Goal: Information Seeking & Learning: Learn about a topic

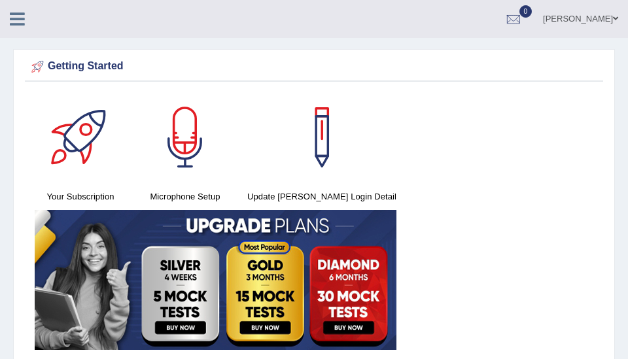
click at [398, 120] on div "Your Subscription Microphone Setup Update Pearson Login Detail" at bounding box center [314, 223] width 578 height 262
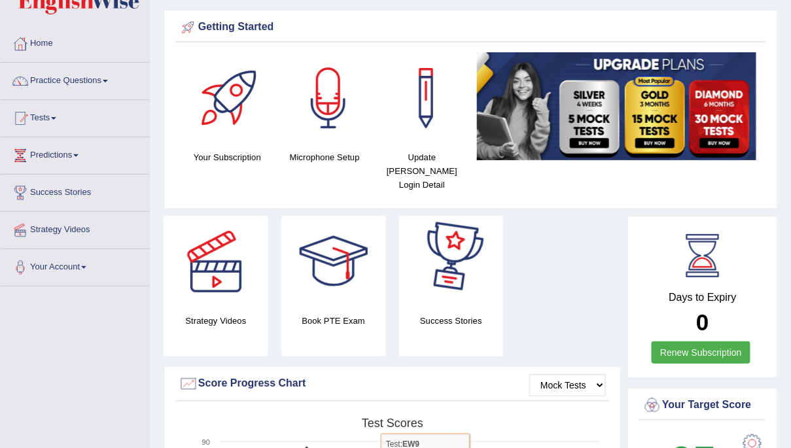
scroll to position [39, 0]
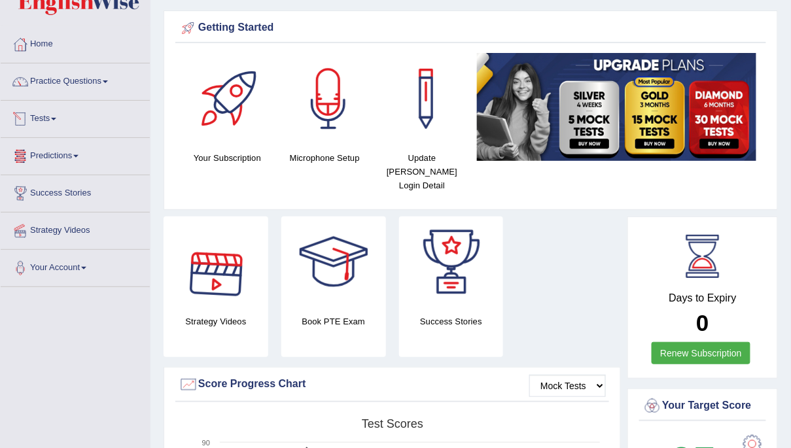
click at [54, 117] on link "Tests" at bounding box center [75, 117] width 149 height 33
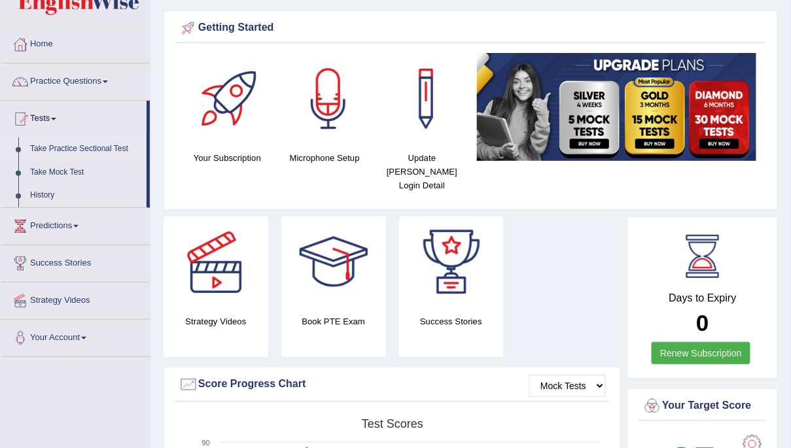
click at [60, 147] on link "Take Practice Sectional Test" at bounding box center [85, 149] width 122 height 24
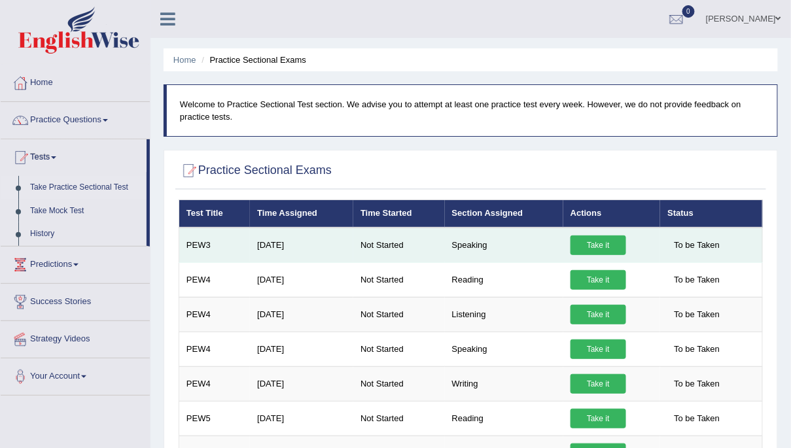
click at [599, 242] on link "Take it" at bounding box center [599, 246] width 56 height 20
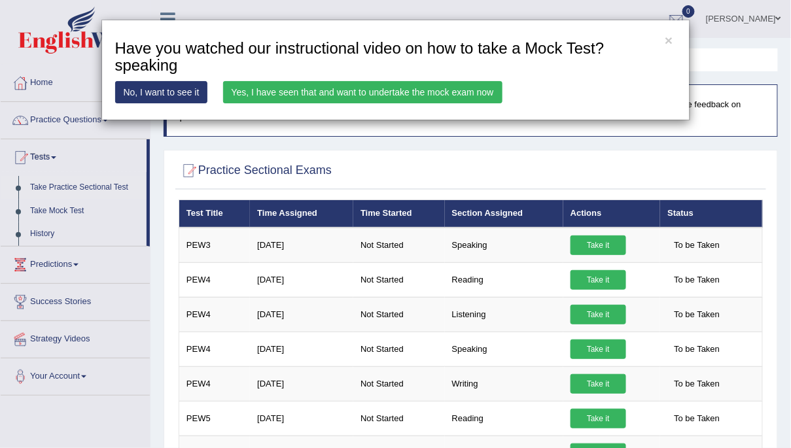
click at [416, 143] on div "× Have you watched our instructional video on how to take a Mock Test?speaking …" at bounding box center [395, 224] width 791 height 448
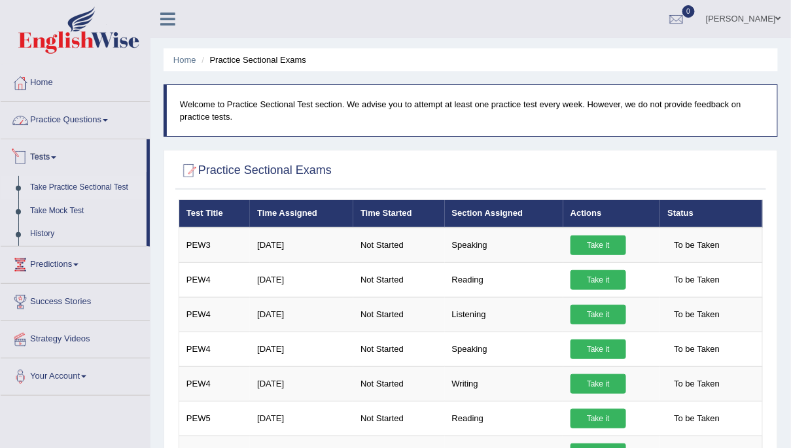
click at [79, 118] on link "Practice Questions" at bounding box center [75, 118] width 149 height 33
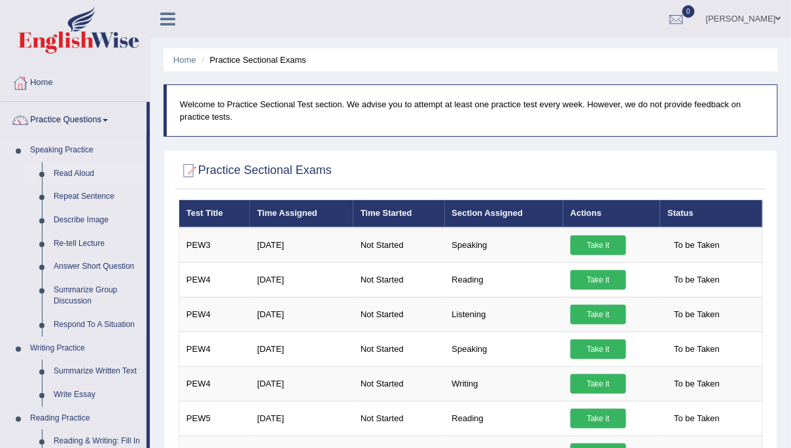
click at [82, 174] on link "Read Aloud" at bounding box center [97, 174] width 99 height 24
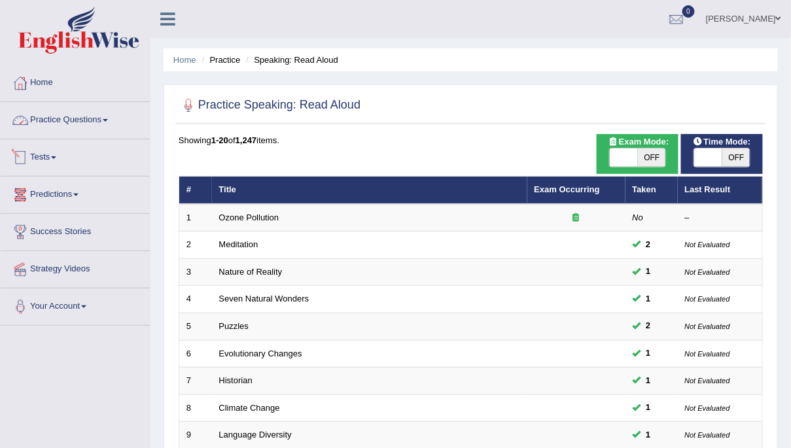
click at [71, 115] on link "Practice Questions" at bounding box center [75, 118] width 149 height 33
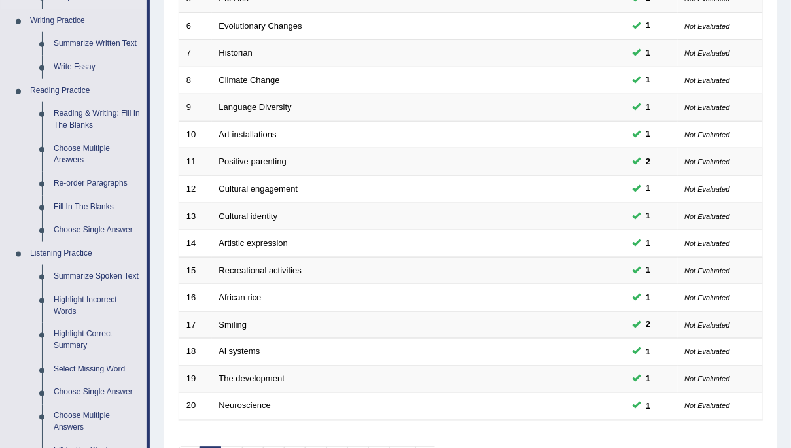
scroll to position [319, 0]
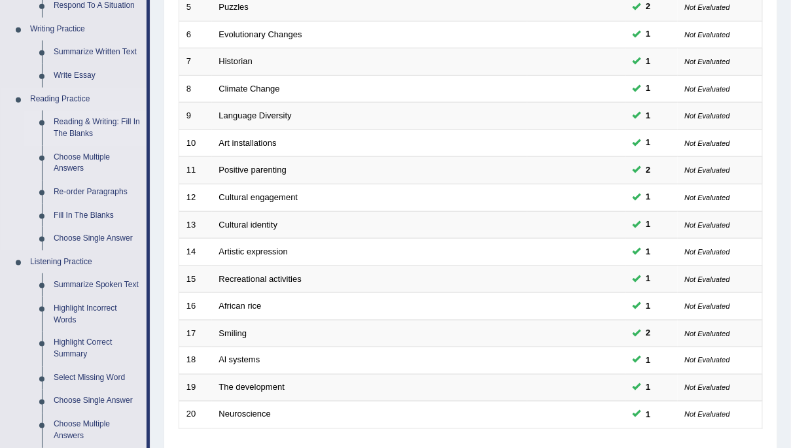
click at [71, 128] on link "Reading & Writing: Fill In The Blanks" at bounding box center [97, 128] width 99 height 35
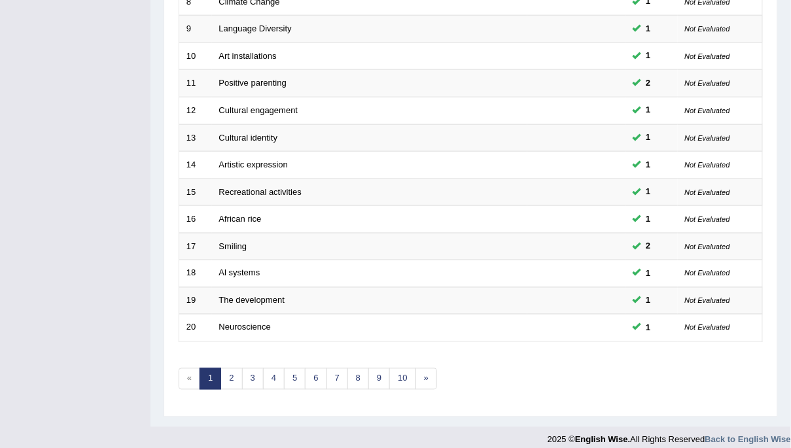
scroll to position [414, 0]
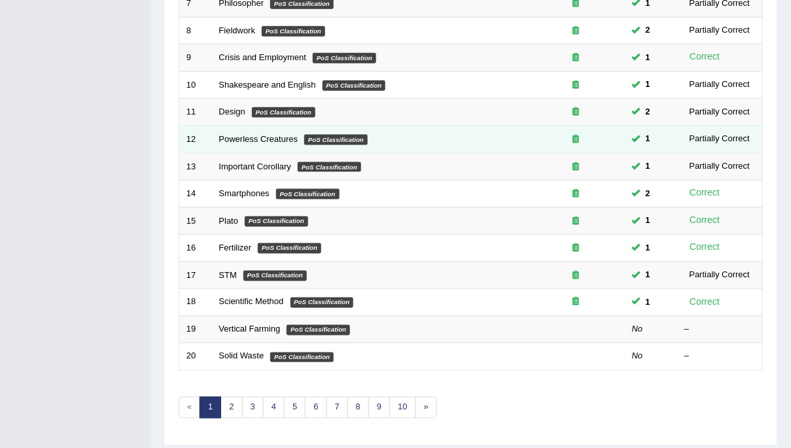
scroll to position [414, 0]
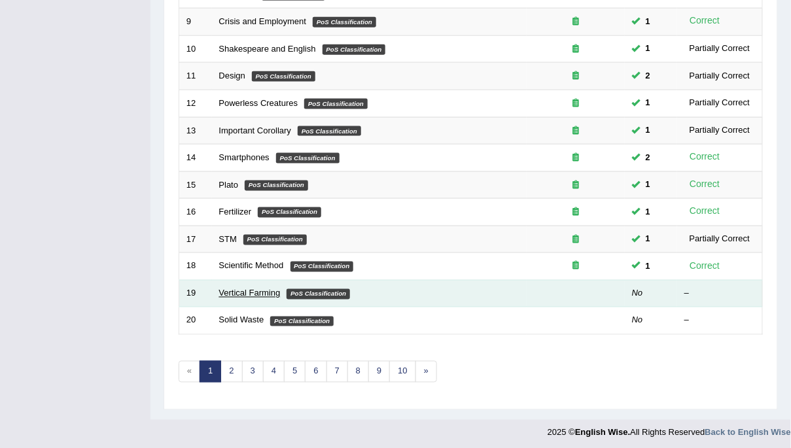
click at [234, 291] on link "Vertical Farming" at bounding box center [250, 294] width 62 height 10
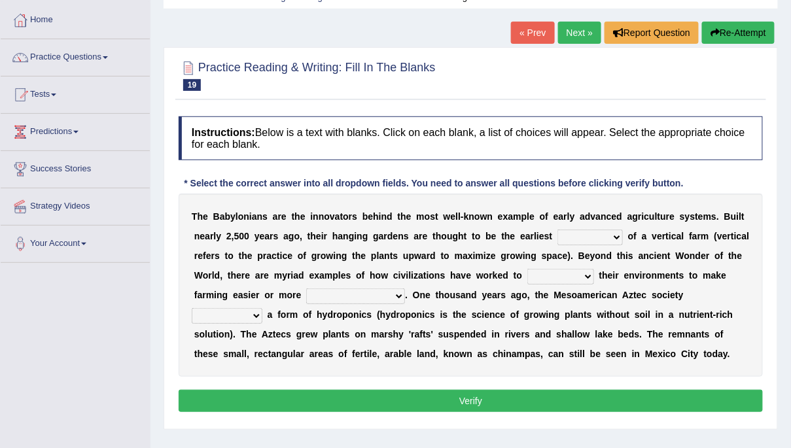
scroll to position [71, 0]
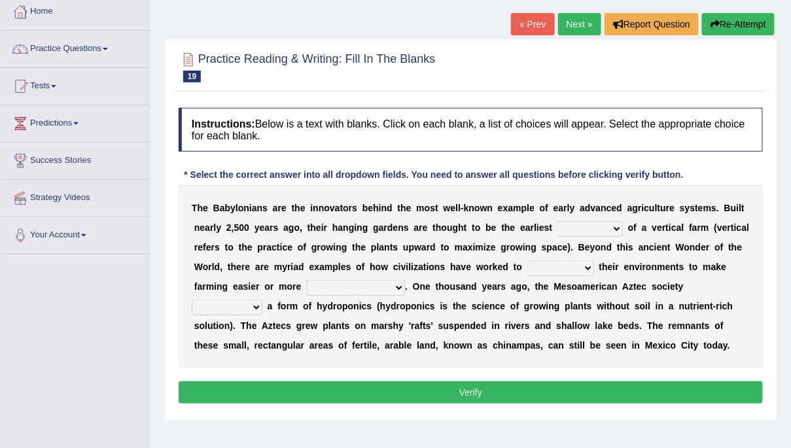
click at [616, 227] on select "prototype failure discredit protocol" at bounding box center [589, 229] width 65 height 16
select select "prototype"
click at [557, 221] on select "prototype failure discredit protocol" at bounding box center [589, 229] width 65 height 16
click at [584, 266] on select "manipulate escape respect disarrange" at bounding box center [560, 268] width 67 height 16
select select "manipulate"
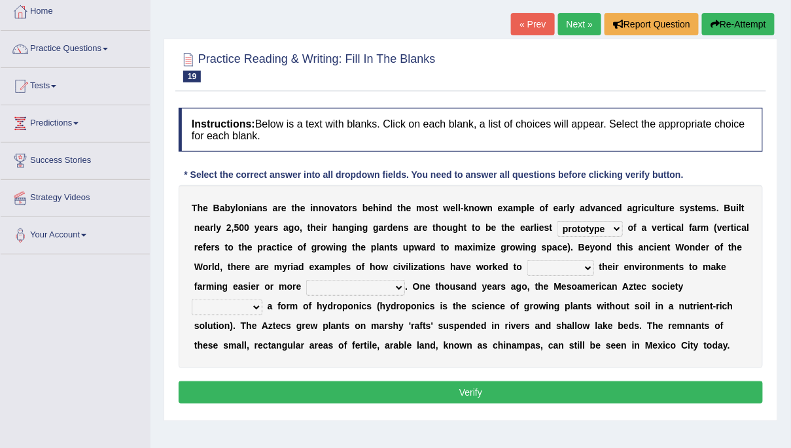
click at [527, 260] on select "manipulate escape respect disarrange" at bounding box center [560, 268] width 67 height 16
click at [391, 285] on select "productive constructive connective counterproductive" at bounding box center [355, 288] width 99 height 16
select select "productive"
click at [306, 280] on select "productive constructive connective counterproductive" at bounding box center [355, 288] width 99 height 16
click at [259, 308] on select "domineered volunteered pioneered engineered" at bounding box center [227, 308] width 71 height 16
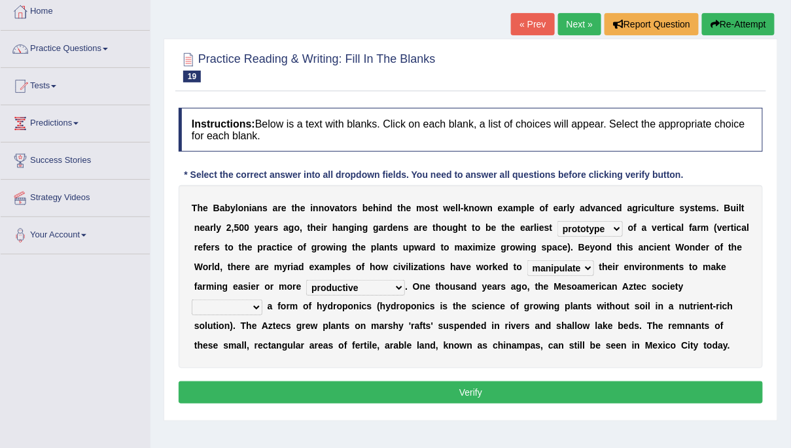
select select "pioneered"
click at [192, 300] on select "domineered volunteered pioneered engineered" at bounding box center [227, 308] width 71 height 16
click at [241, 389] on button "Verify" at bounding box center [471, 392] width 584 height 22
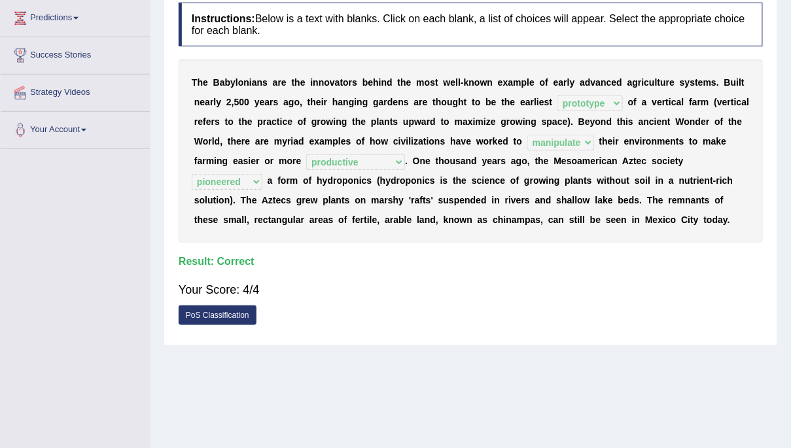
scroll to position [178, 0]
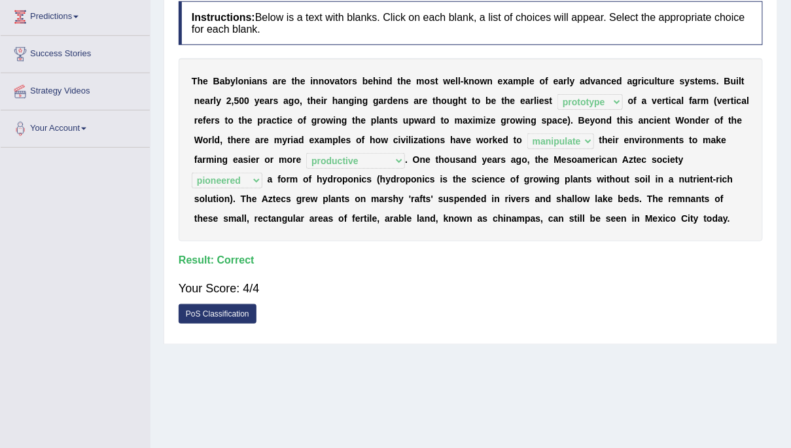
click at [215, 315] on link "PoS Classification" at bounding box center [218, 314] width 78 height 20
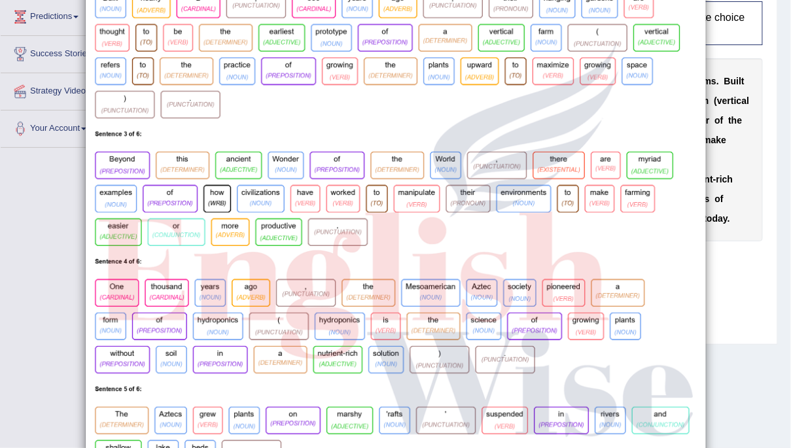
scroll to position [0, 0]
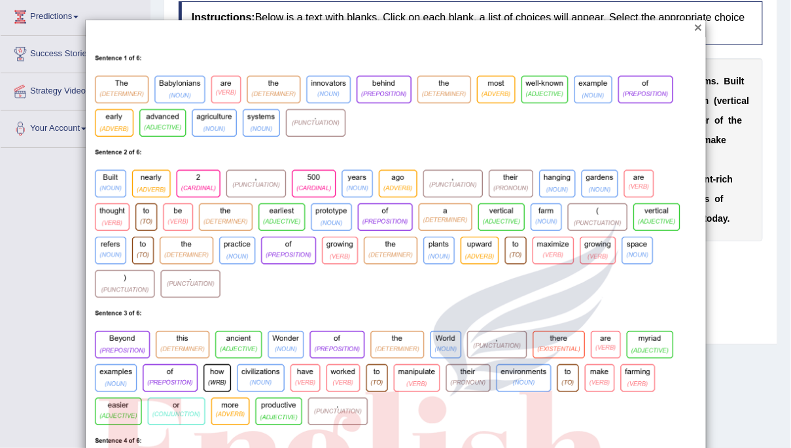
click at [698, 27] on button "×" at bounding box center [698, 27] width 8 height 14
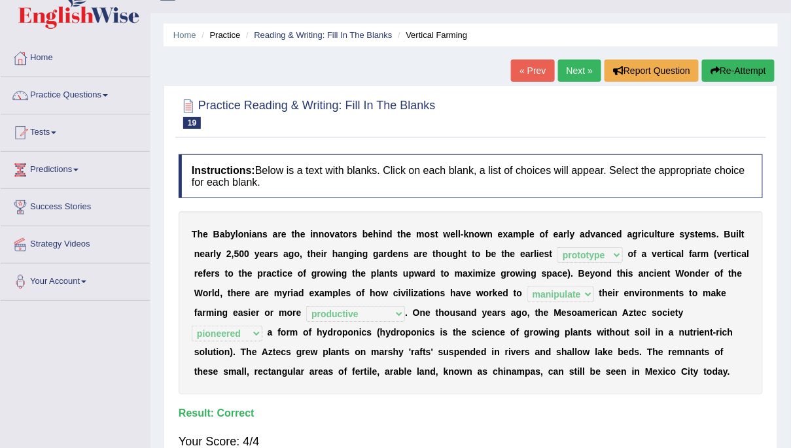
scroll to position [10, 0]
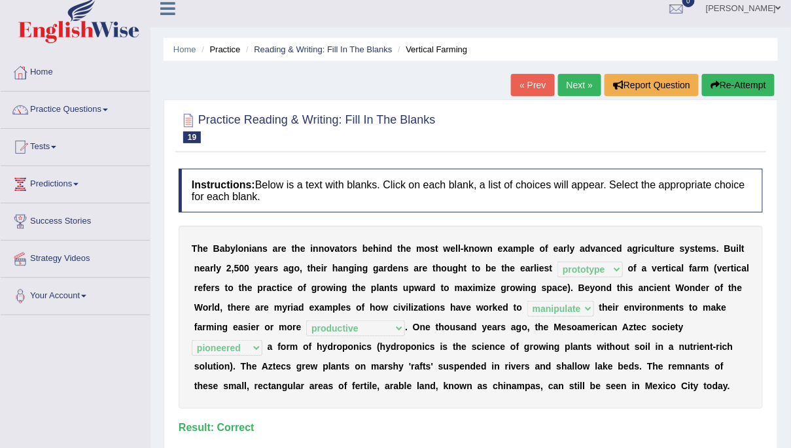
click at [576, 82] on link "Next »" at bounding box center [579, 85] width 43 height 22
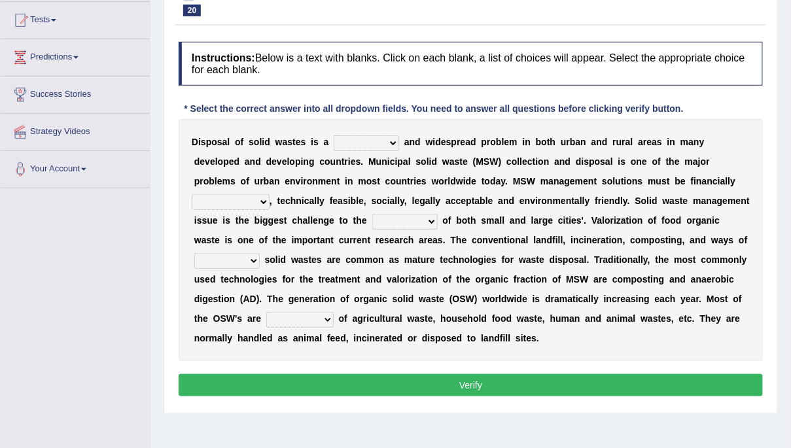
scroll to position [138, 0]
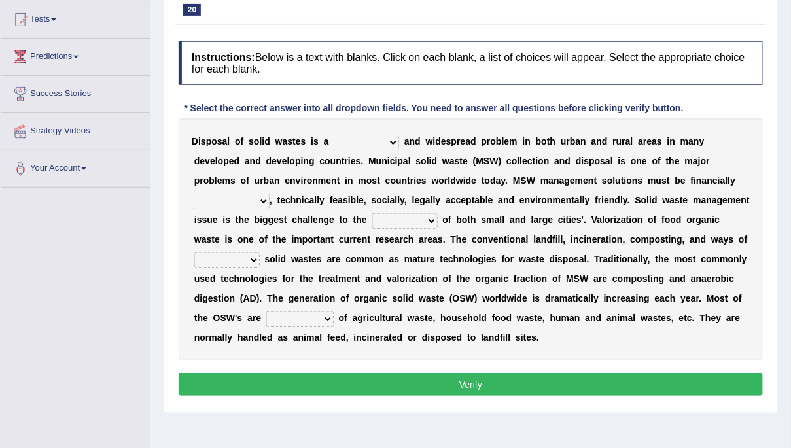
click at [391, 143] on select "slanting stinging stalling shafting" at bounding box center [366, 143] width 65 height 16
select select "stinging"
click at [334, 135] on select "slanting stinging stalling shafting" at bounding box center [366, 143] width 65 height 16
click at [266, 198] on select "unattainable sustainable objectionable treasonable" at bounding box center [231, 202] width 78 height 16
select select "sustainable"
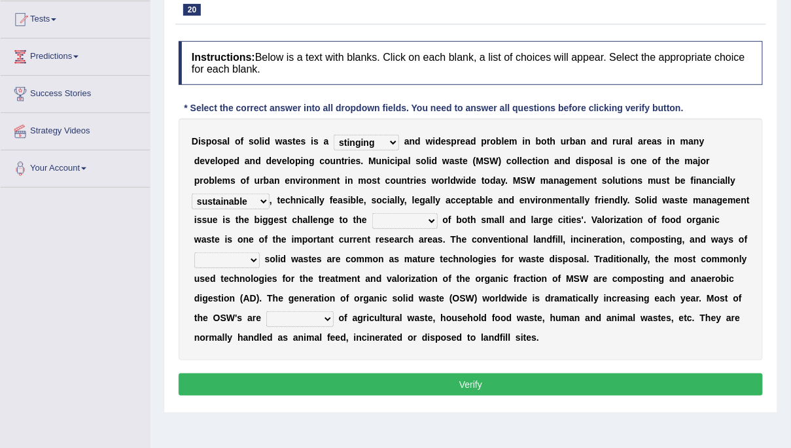
click at [192, 194] on select "unattainable sustainable objectionable treasonable" at bounding box center [231, 202] width 78 height 16
click at [430, 223] on select "plants culture authorities history" at bounding box center [404, 221] width 65 height 16
select select "culture"
click at [372, 213] on select "plants culture authorities history" at bounding box center [404, 221] width 65 height 16
click at [430, 224] on select "plants culture authorities history" at bounding box center [404, 221] width 65 height 16
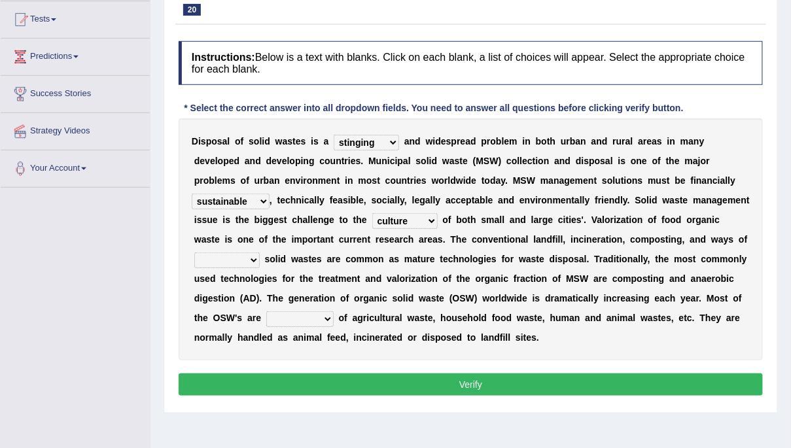
click at [372, 213] on select "plants culture authorities history" at bounding box center [404, 221] width 65 height 16
click at [251, 259] on select "reserving preserving deserving handling" at bounding box center [226, 261] width 65 height 16
select select "handling"
click at [194, 253] on select "reserving preserving deserving handling" at bounding box center [226, 261] width 65 height 16
click at [325, 324] on select "composed disposed composing disposing" at bounding box center [299, 319] width 67 height 16
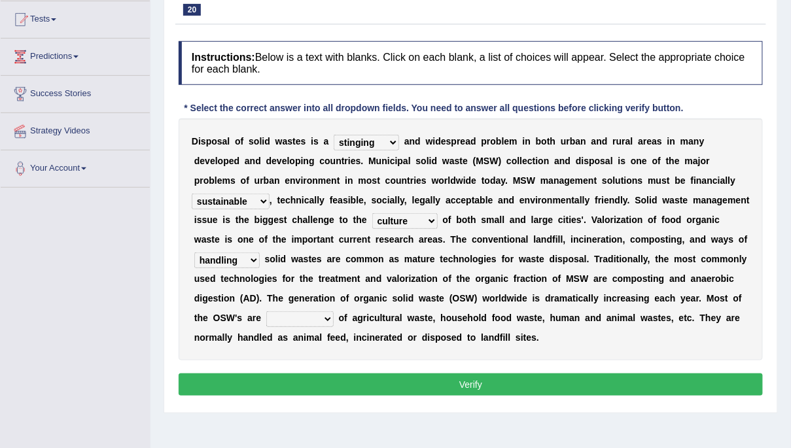
select select "composed"
click at [266, 311] on select "composed disposed composing disposing" at bounding box center [299, 319] width 67 height 16
click at [313, 383] on button "Verify" at bounding box center [471, 385] width 584 height 22
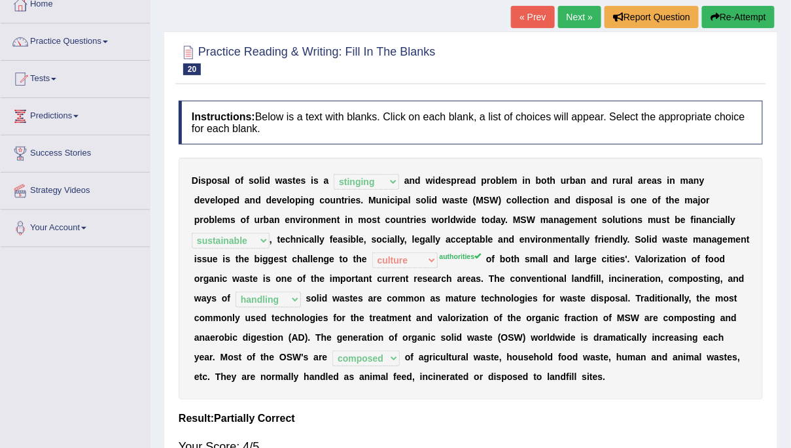
scroll to position [56, 0]
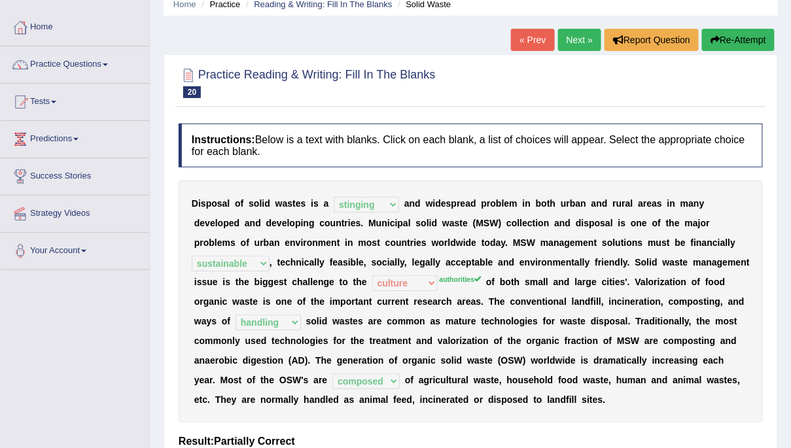
click at [575, 39] on link "Next »" at bounding box center [579, 40] width 43 height 22
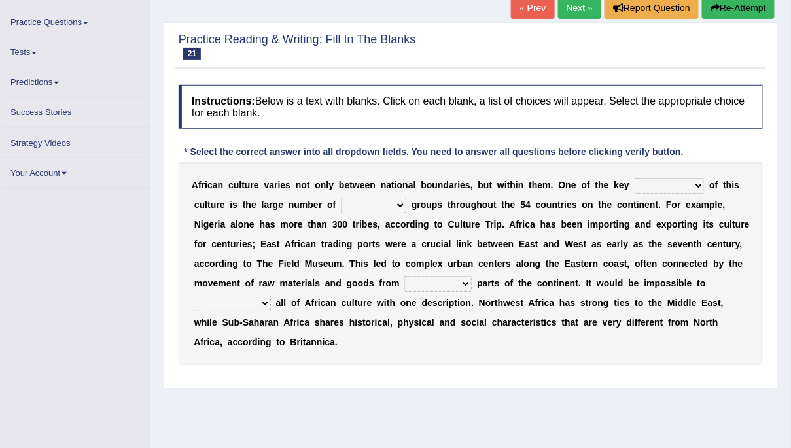
scroll to position [88, 0]
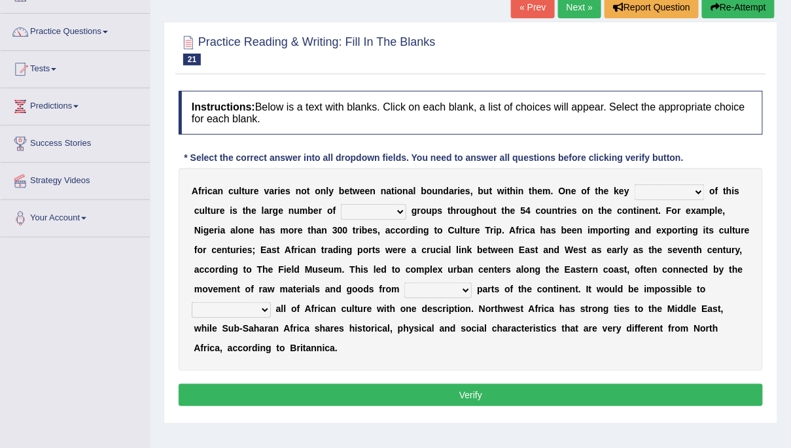
click at [696, 193] on select "conjectures features issues doubts" at bounding box center [670, 193] width 70 height 16
select select "features"
click at [635, 185] on select "conjectures features issues doubts" at bounding box center [670, 193] width 70 height 16
click at [407, 215] on b at bounding box center [408, 210] width 5 height 10
click at [397, 209] on select "ethic ethnic eugenic epic" at bounding box center [373, 212] width 65 height 16
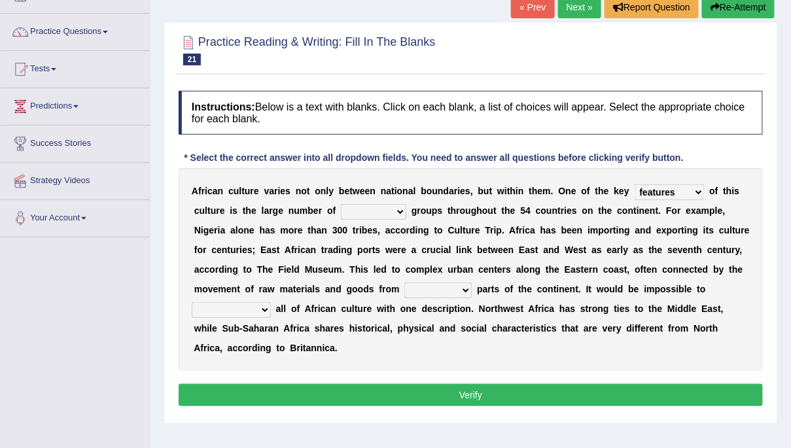
select select "ethnic"
click at [341, 204] on select "ethic ethnic eugenic epic" at bounding box center [373, 212] width 65 height 16
click at [465, 294] on select "forelocked interlocked unlocked landlocked" at bounding box center [437, 291] width 67 height 16
select select "unlocked"
click at [405, 283] on select "forelocked interlocked unlocked landlocked" at bounding box center [437, 291] width 67 height 16
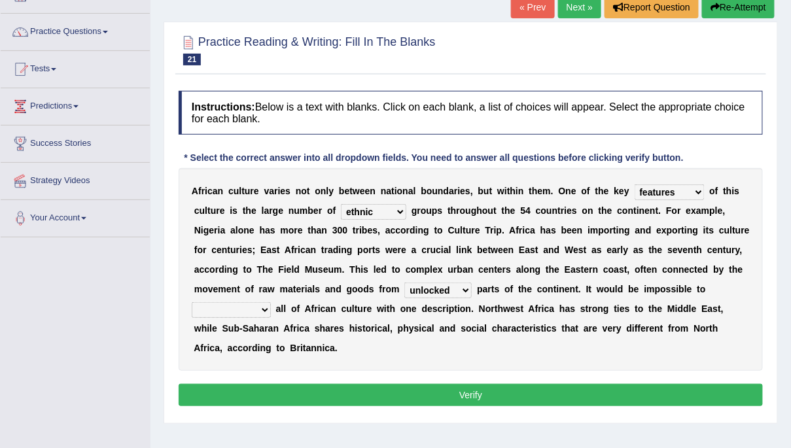
click at [265, 310] on select "characterize conceptualize symbolize synthesize" at bounding box center [231, 310] width 79 height 16
select select "characterize"
click at [192, 302] on select "characterize conceptualize symbolize synthesize" at bounding box center [231, 310] width 79 height 16
click at [300, 391] on button "Verify" at bounding box center [471, 395] width 584 height 22
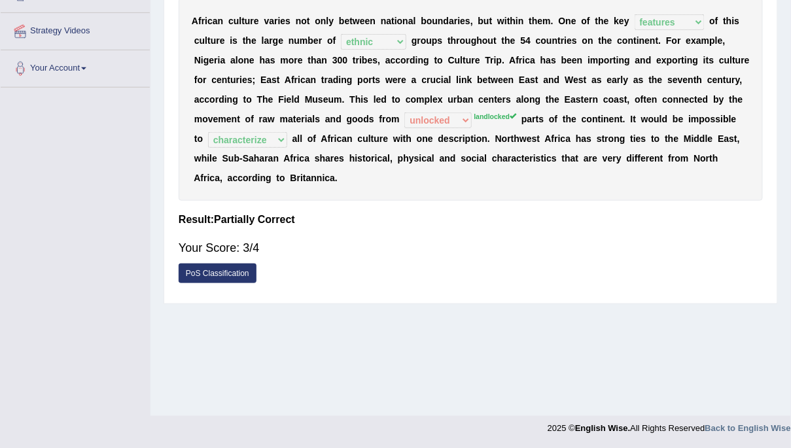
scroll to position [0, 0]
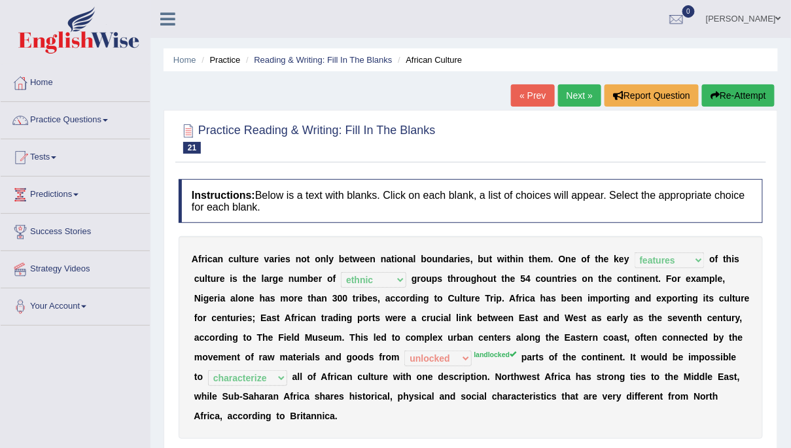
click at [578, 91] on link "Next »" at bounding box center [579, 95] width 43 height 22
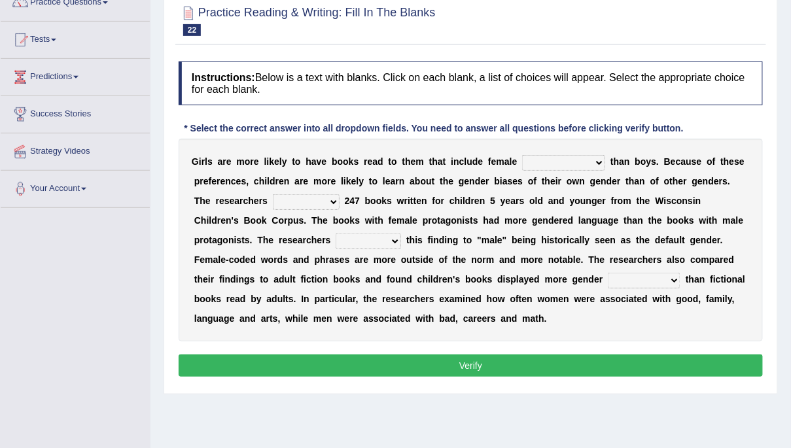
scroll to position [118, 0]
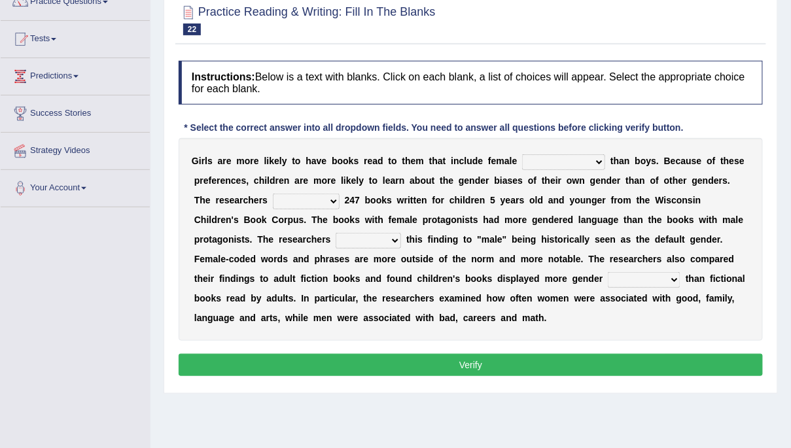
click at [599, 160] on select "protagonists cosmogonists agonists expressionists" at bounding box center [563, 162] width 83 height 16
click at [522, 154] on select "protagonists cosmogonists agonists expressionists" at bounding box center [563, 162] width 83 height 16
click at [590, 163] on select "protagonists cosmogonists agonists expressionists" at bounding box center [563, 162] width 83 height 16
select select "protagonists"
click at [522, 154] on select "protagonists cosmogonists agonists expressionists" at bounding box center [563, 162] width 83 height 16
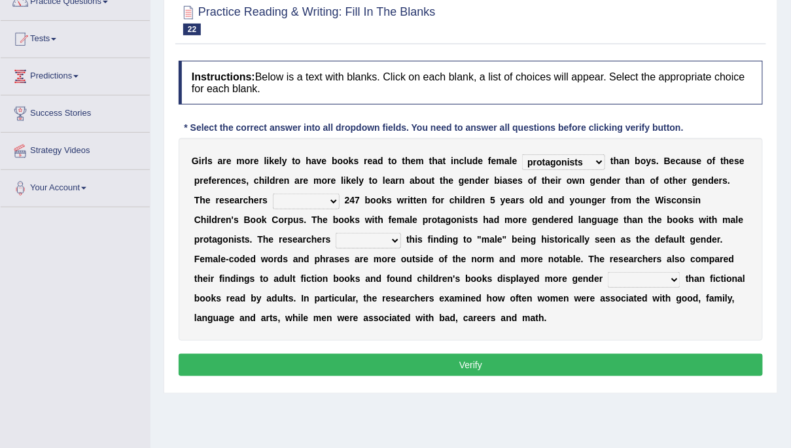
click at [330, 199] on select "hydrolyzed paralyzed catalyzed analyzed" at bounding box center [306, 202] width 67 height 16
select select "analyzed"
click at [273, 194] on select "hydrolyzed paralyzed catalyzed analyzed" at bounding box center [306, 202] width 67 height 16
click at [395, 239] on select "contribute tribute distribute attribute" at bounding box center [368, 241] width 65 height 16
select select "attribute"
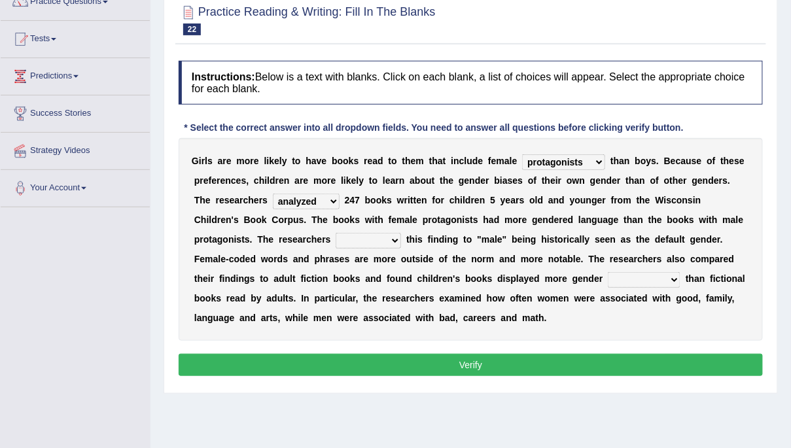
click at [336, 233] on select "contribute tribute distribute attribute" at bounding box center [368, 241] width 65 height 16
click at [671, 279] on select "stereotypes teletypes prototypes electrotypes" at bounding box center [644, 280] width 73 height 16
select select "stereotypes"
click at [608, 272] on select "stereotypes teletypes prototypes electrotypes" at bounding box center [644, 280] width 73 height 16
click at [577, 364] on button "Verify" at bounding box center [471, 365] width 584 height 22
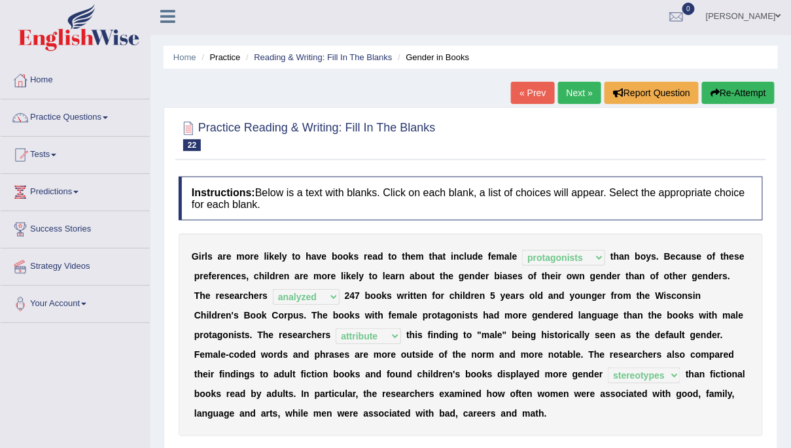
scroll to position [0, 0]
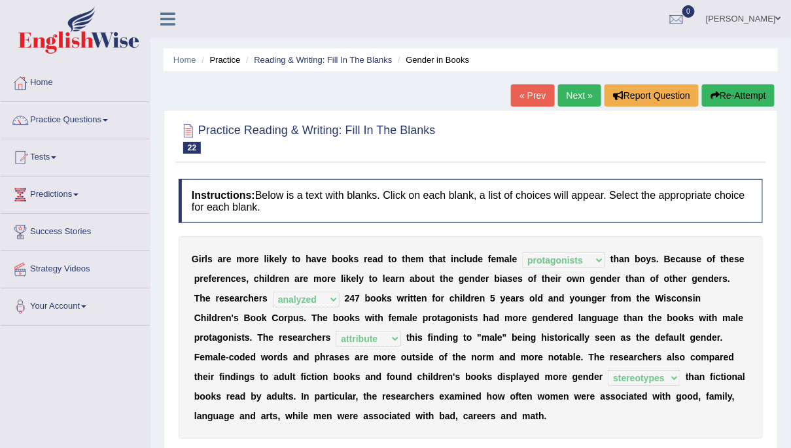
click at [576, 96] on link "Next »" at bounding box center [579, 95] width 43 height 22
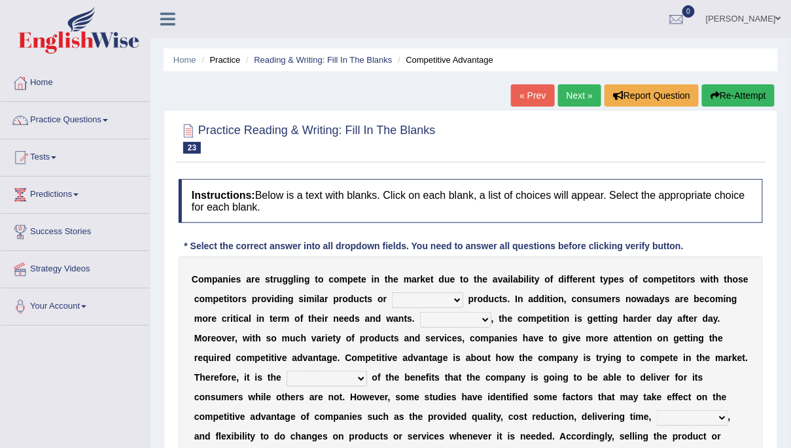
click at [454, 298] on select "constitution restitution substitution institution" at bounding box center [427, 300] width 71 height 16
select select "substitution"
click at [392, 292] on select "constitution restitution substitution institution" at bounding box center [427, 300] width 71 height 16
click at [480, 320] on select "However Instead Additionally Therefore" at bounding box center [455, 320] width 71 height 16
select select "However"
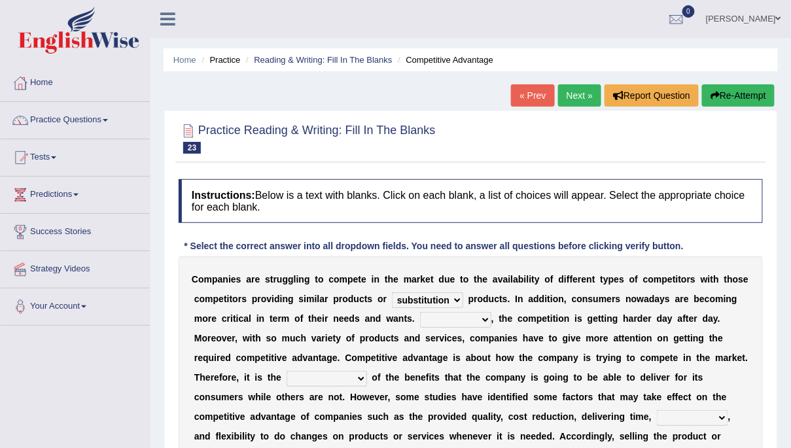
click at [420, 312] on select "However Instead Additionally Therefore" at bounding box center [455, 320] width 71 height 16
click at [359, 379] on select "dissemination ordination determination incarnation" at bounding box center [327, 379] width 80 height 16
click at [516, 233] on div "Instructions: Below is a text with blanks. Click on each blank, a list of choic…" at bounding box center [470, 359] width 591 height 372
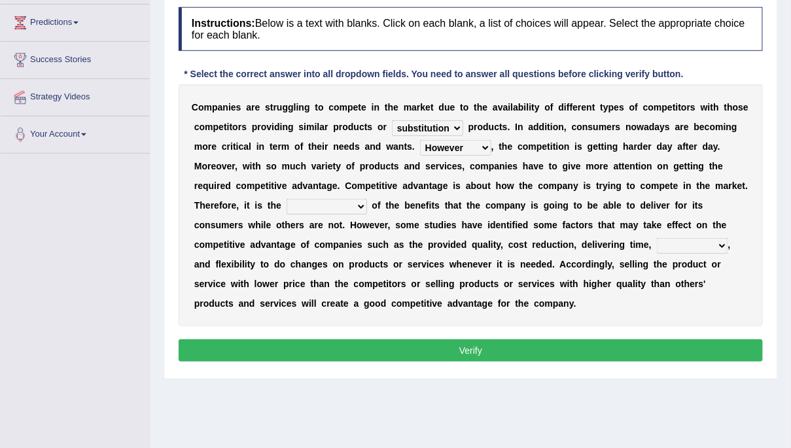
scroll to position [175, 0]
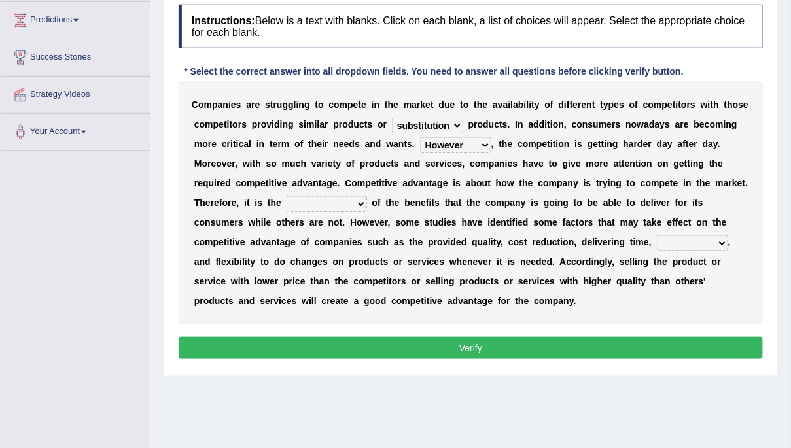
click at [359, 200] on select "dissemination ordination determination incarnation" at bounding box center [327, 204] width 80 height 16
select select "determination"
click at [287, 196] on select "dissemination ordination determination incarnation" at bounding box center [327, 204] width 80 height 16
click at [355, 344] on button "Verify" at bounding box center [471, 348] width 584 height 22
click at [719, 243] on select "captivation aggregation deprivation innovation" at bounding box center [692, 244] width 71 height 16
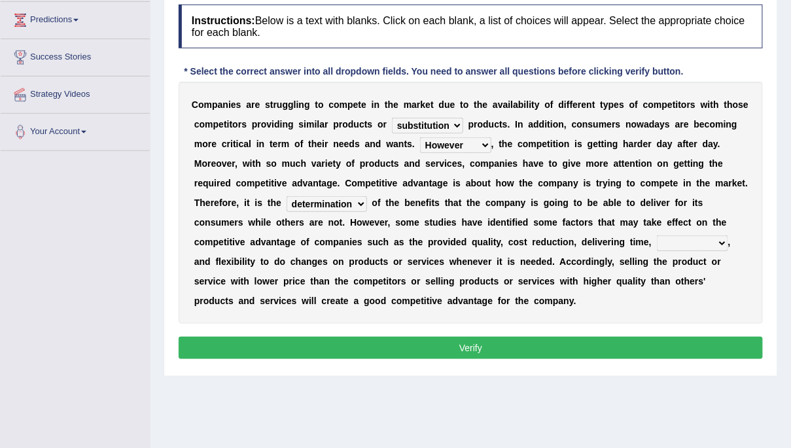
select select "captivation"
click at [657, 236] on select "captivation aggregation deprivation innovation" at bounding box center [692, 244] width 71 height 16
click at [578, 348] on button "Verify" at bounding box center [471, 348] width 584 height 22
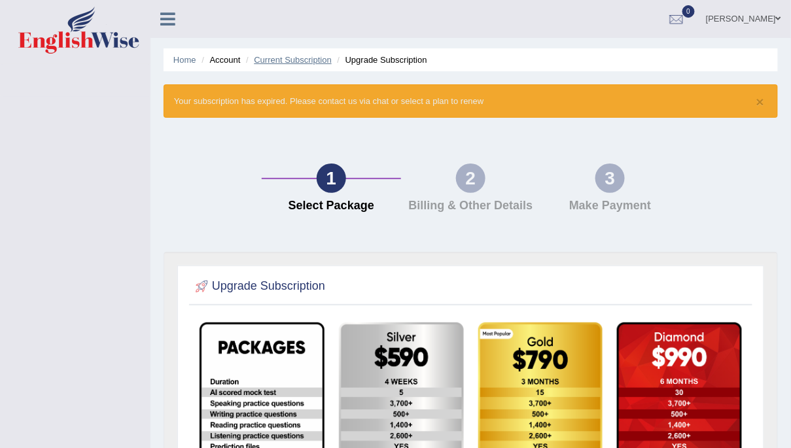
click at [309, 56] on link "Current Subscription" at bounding box center [293, 60] width 78 height 10
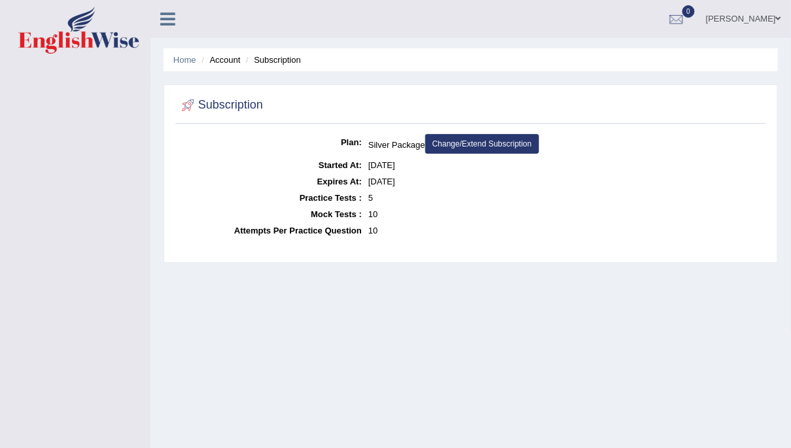
click at [484, 142] on link "Change/Extend Subscription" at bounding box center [482, 144] width 114 height 20
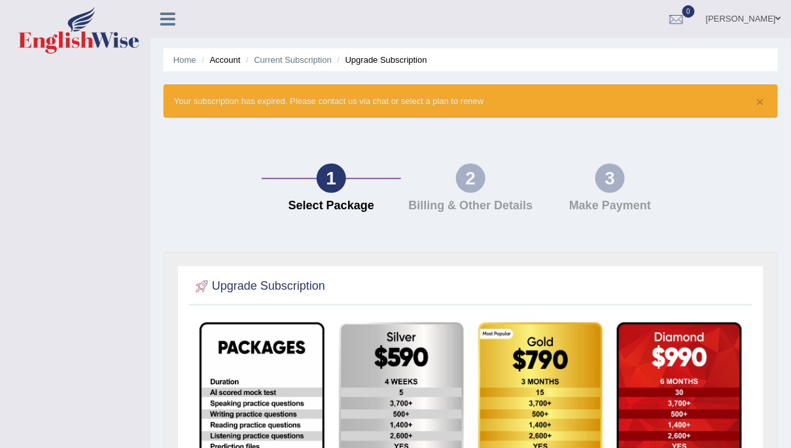
click at [168, 25] on icon at bounding box center [167, 18] width 15 height 17
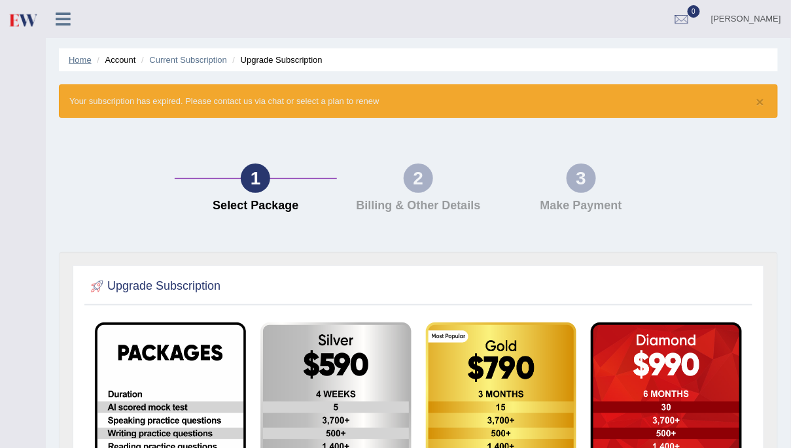
click at [83, 59] on link "Home" at bounding box center [80, 60] width 23 height 10
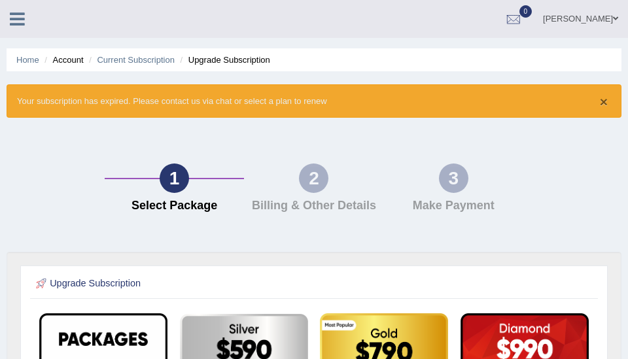
click at [605, 101] on button "×" at bounding box center [604, 102] width 8 height 14
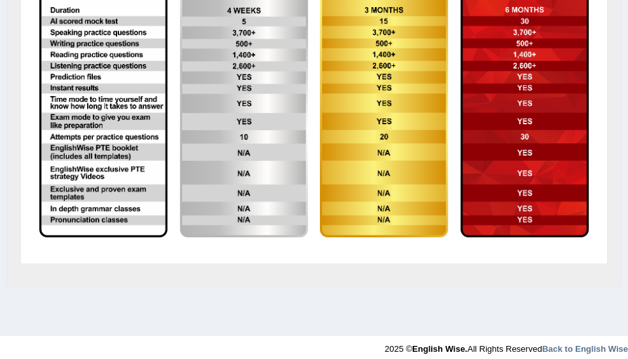
scroll to position [327, 0]
